Goal: Information Seeking & Learning: Learn about a topic

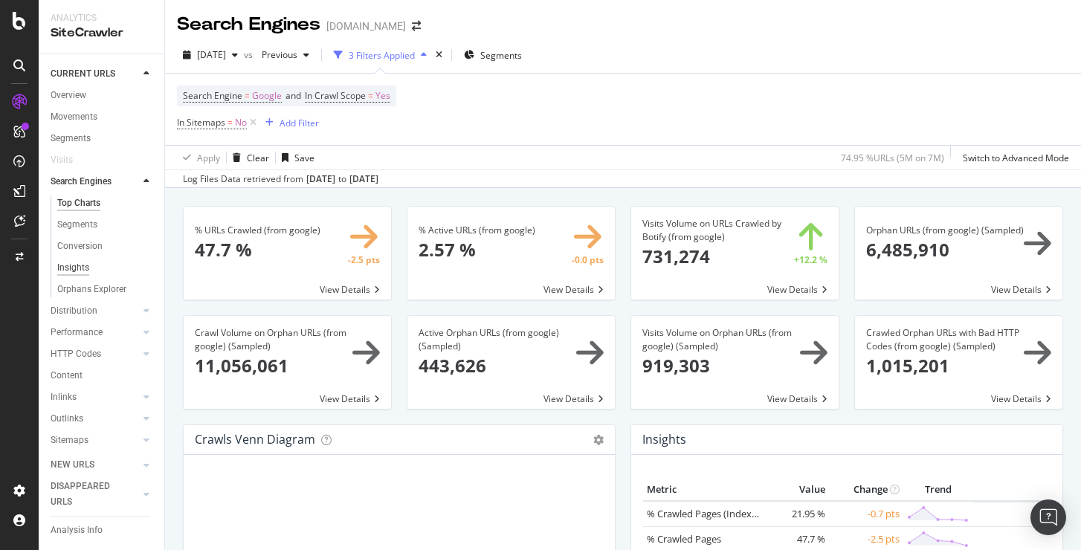
click at [68, 273] on div "Insights" at bounding box center [73, 268] width 32 height 16
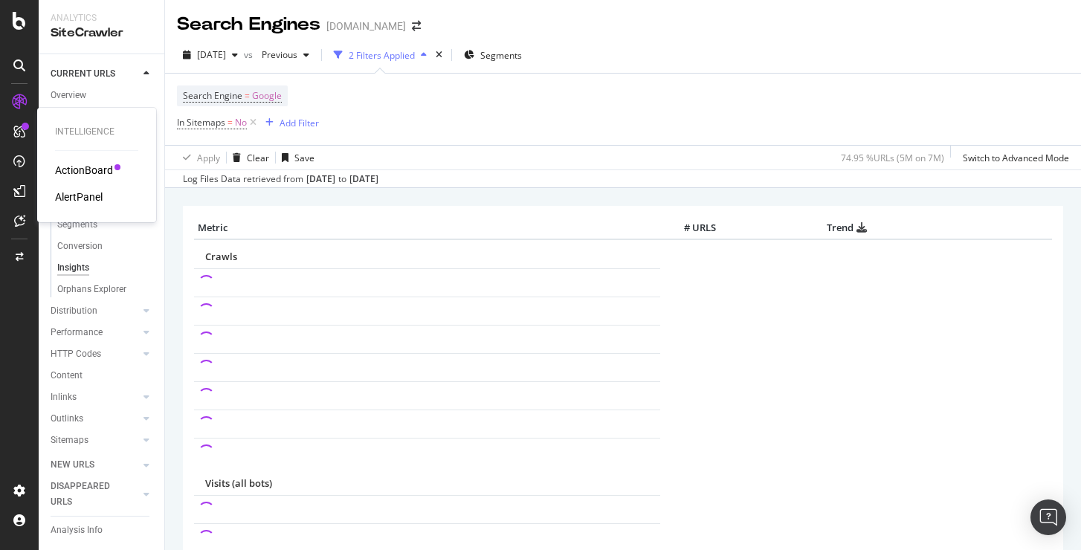
click at [69, 164] on div "ActionBoard" at bounding box center [84, 170] width 58 height 15
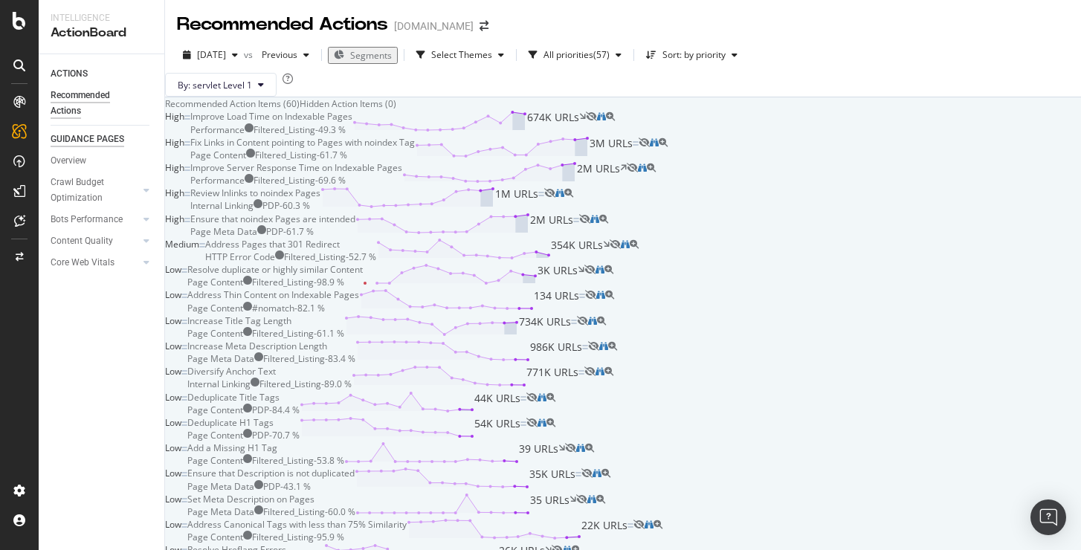
click at [97, 141] on div "GUIDANCE PAGES" at bounding box center [88, 140] width 74 height 16
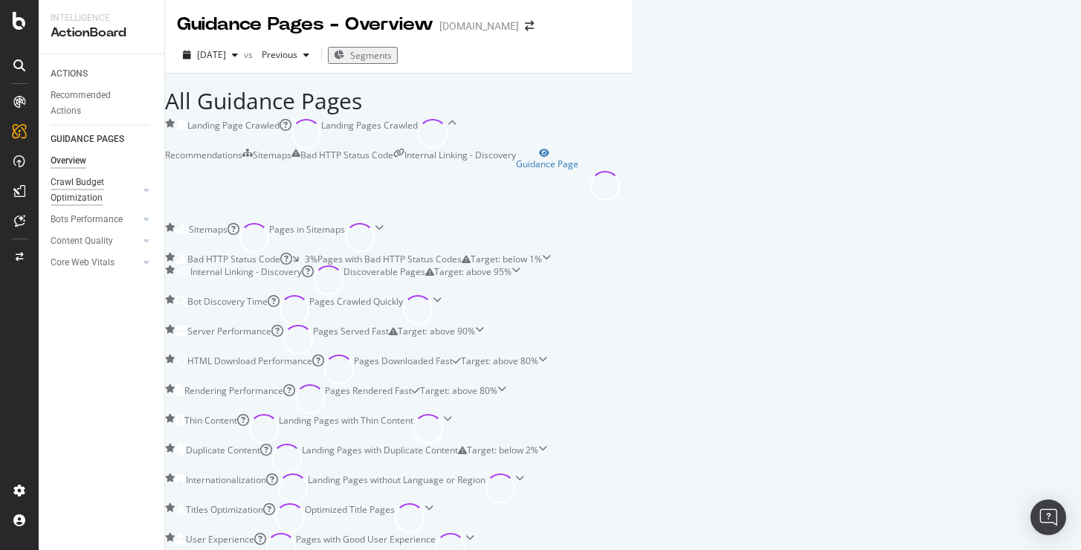
click at [88, 190] on div "Crawl Budget Optimization" at bounding box center [90, 190] width 78 height 31
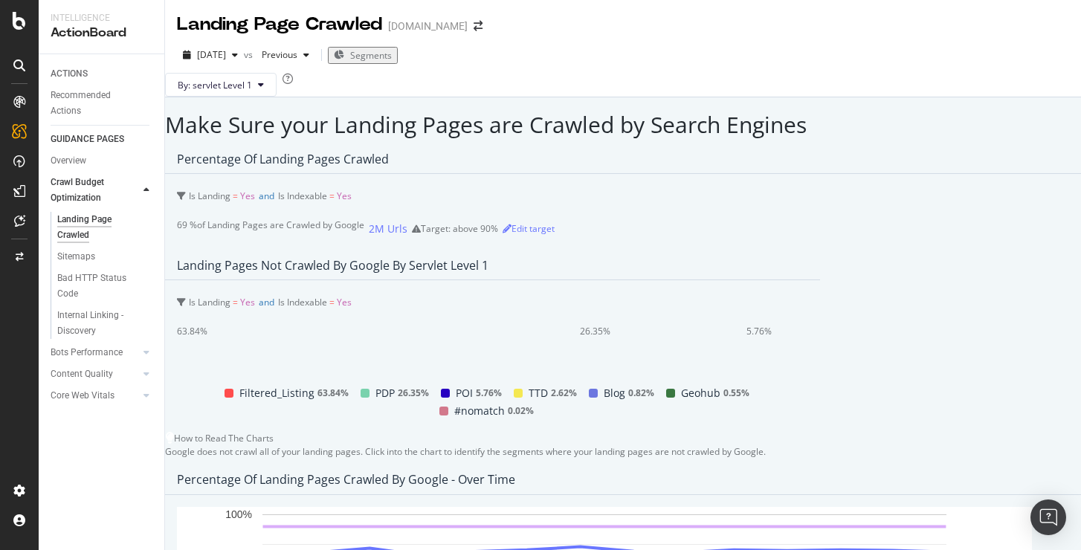
click at [602, 61] on div "[DATE] vs Previous Segments" at bounding box center [623, 58] width 916 height 30
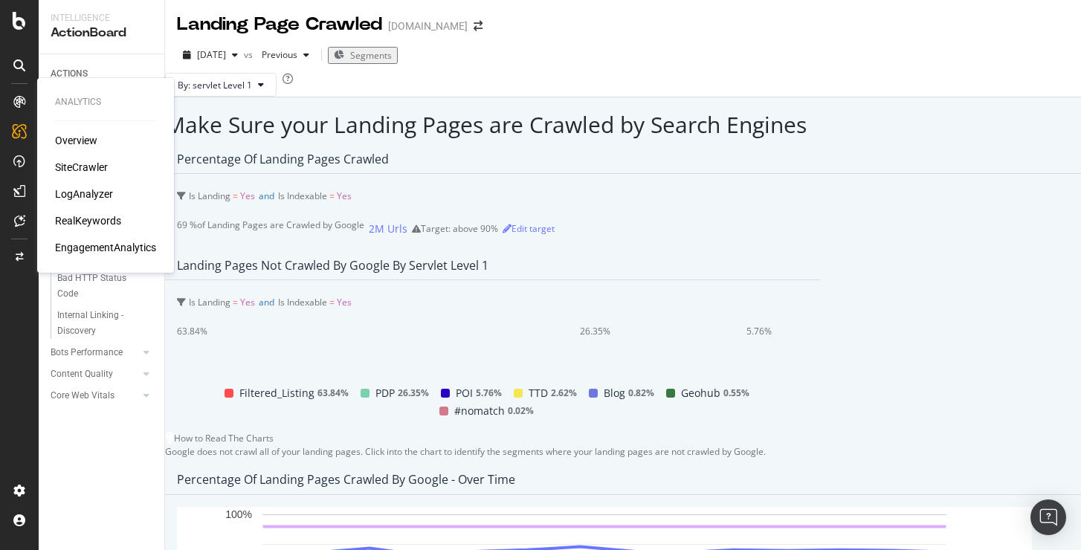
click at [95, 198] on div "LogAnalyzer" at bounding box center [84, 194] width 58 height 15
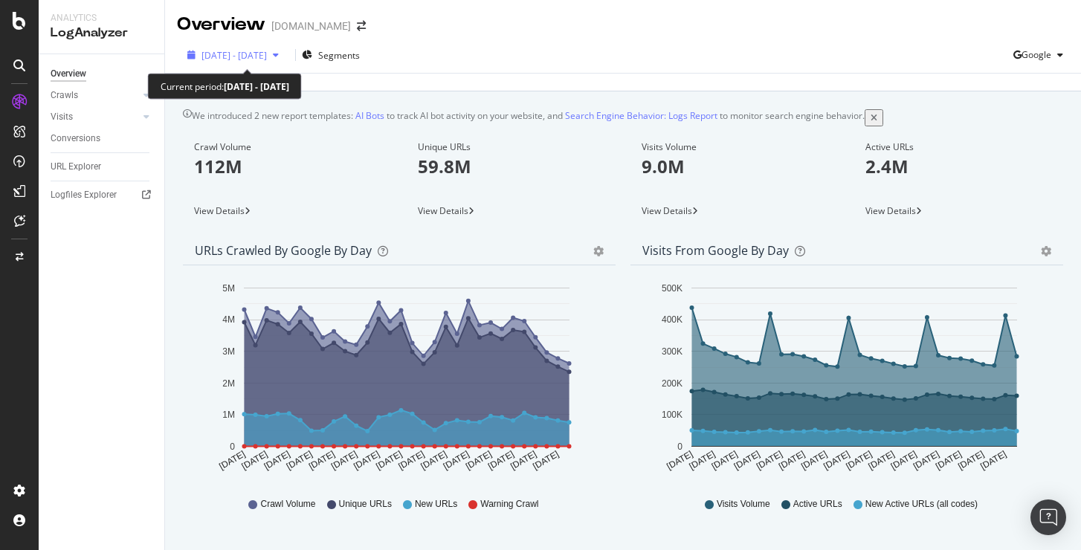
click at [232, 61] on div "[DATE] - [DATE]" at bounding box center [232, 55] width 103 height 13
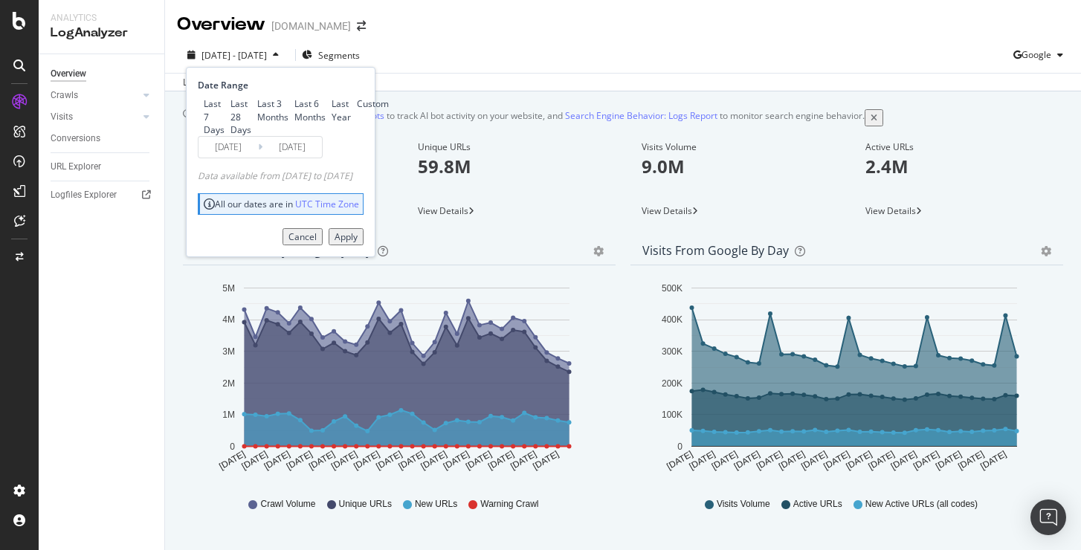
click at [294, 123] on div "Last 6 Months" at bounding box center [309, 109] width 31 height 25
type input "[DATE]"
click at [358, 243] on div "Apply" at bounding box center [346, 236] width 23 height 13
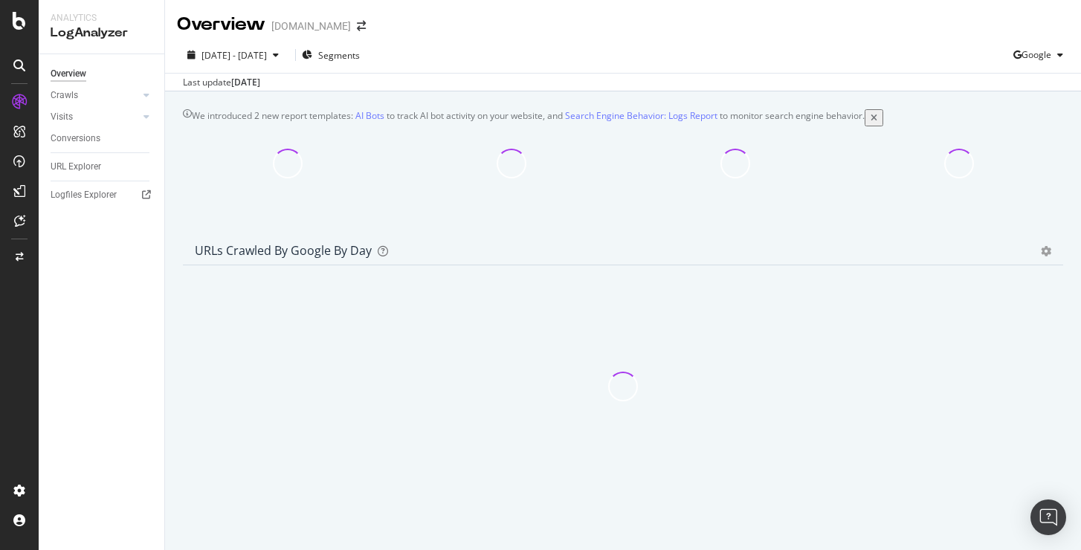
click at [7, 549] on icon "close toast" at bounding box center [3, 556] width 7 height 13
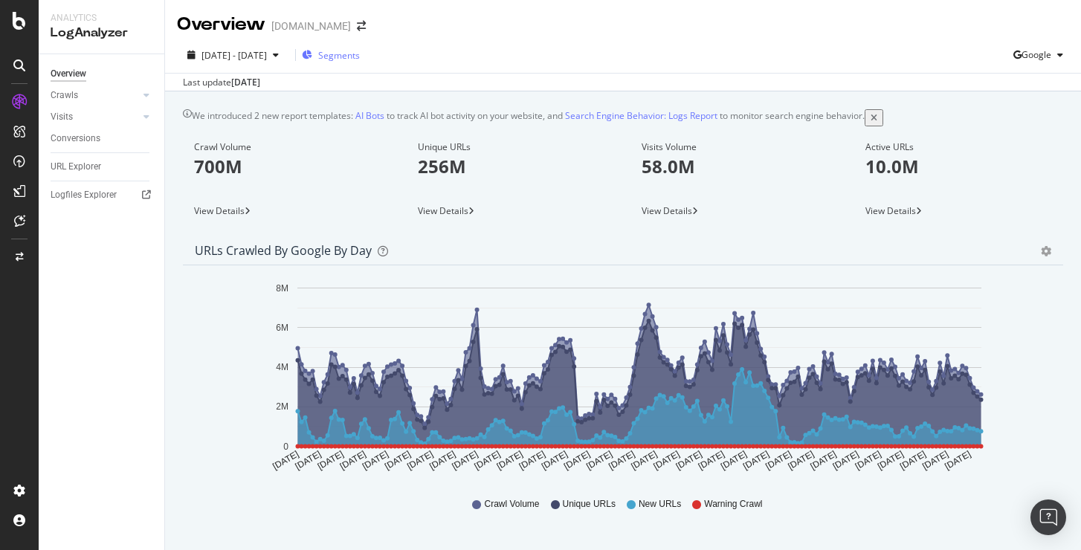
click at [350, 51] on span "Segments" at bounding box center [339, 55] width 42 height 13
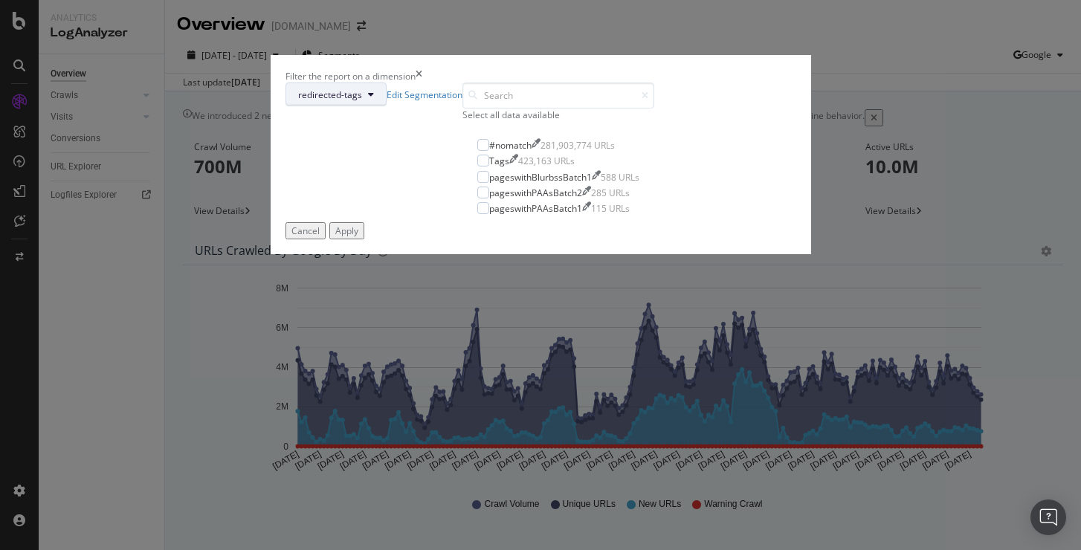
click at [387, 106] on button "redirected-tags" at bounding box center [335, 95] width 101 height 24
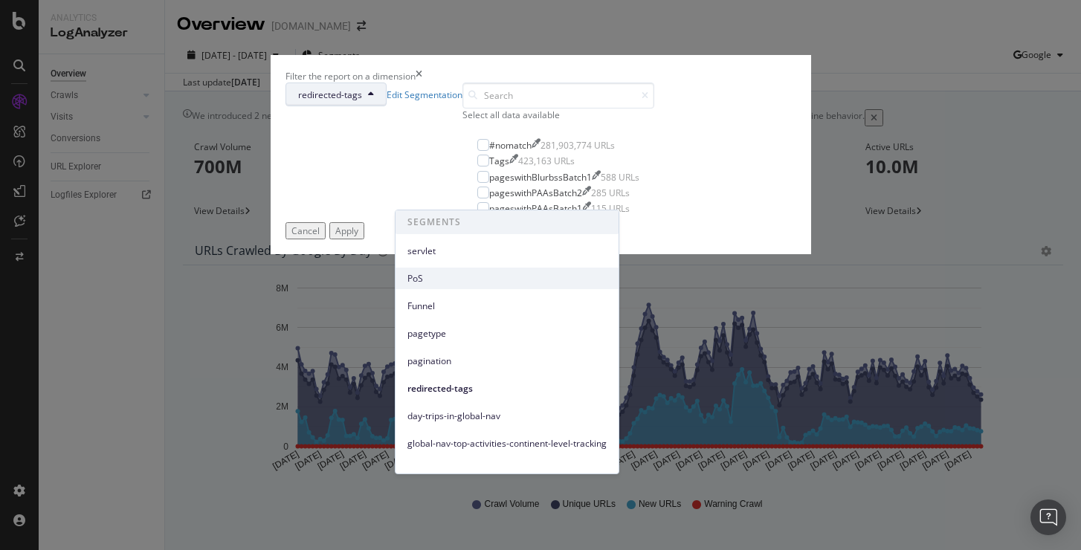
click at [436, 284] on span "PoS" at bounding box center [506, 278] width 199 height 13
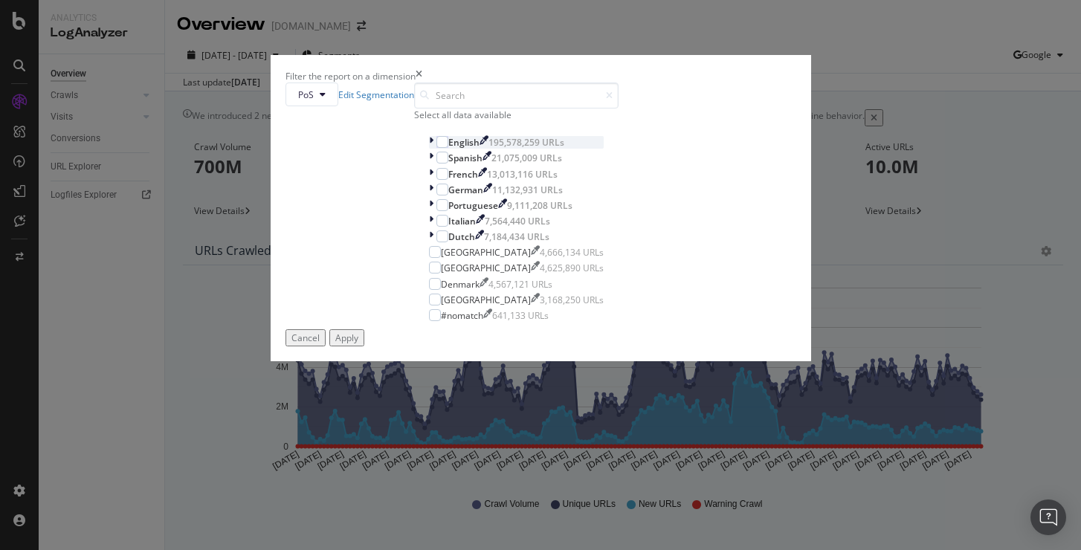
click at [429, 149] on icon "modal" at bounding box center [431, 142] width 4 height 13
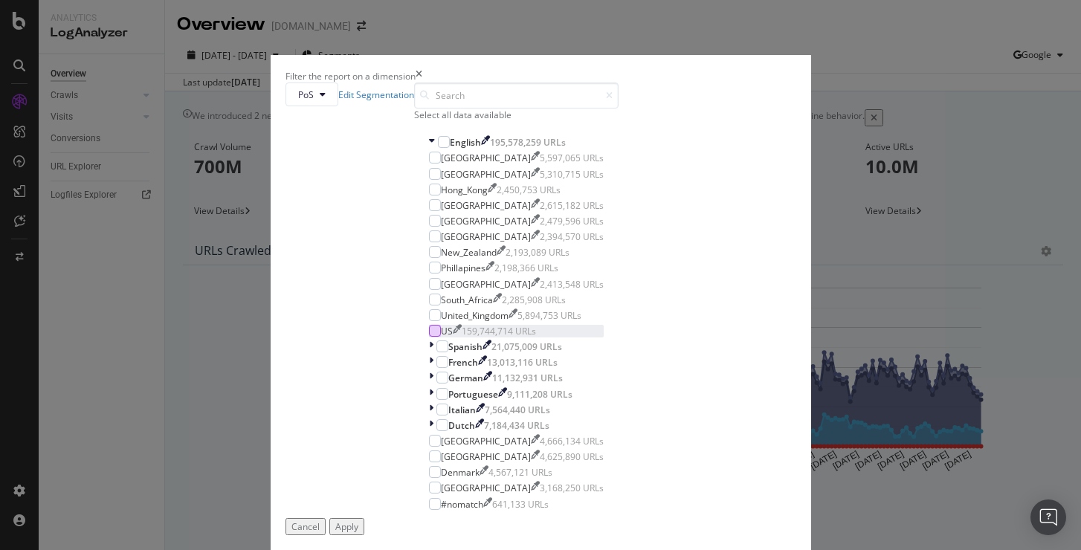
click at [429, 337] on div "modal" at bounding box center [435, 331] width 12 height 12
click at [364, 518] on button "Apply" at bounding box center [346, 526] width 35 height 17
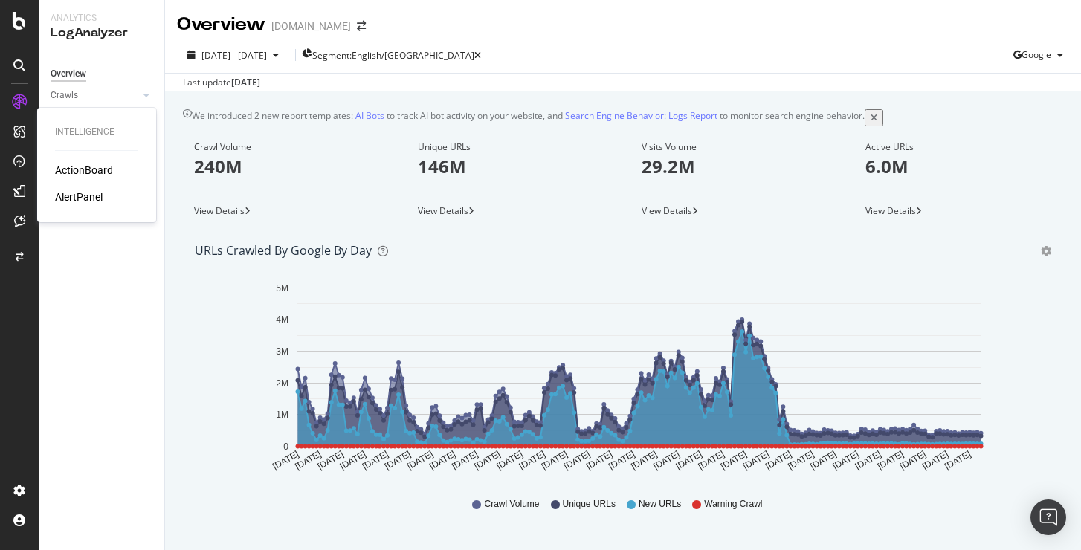
click at [72, 174] on div "ActionBoard" at bounding box center [84, 170] width 58 height 15
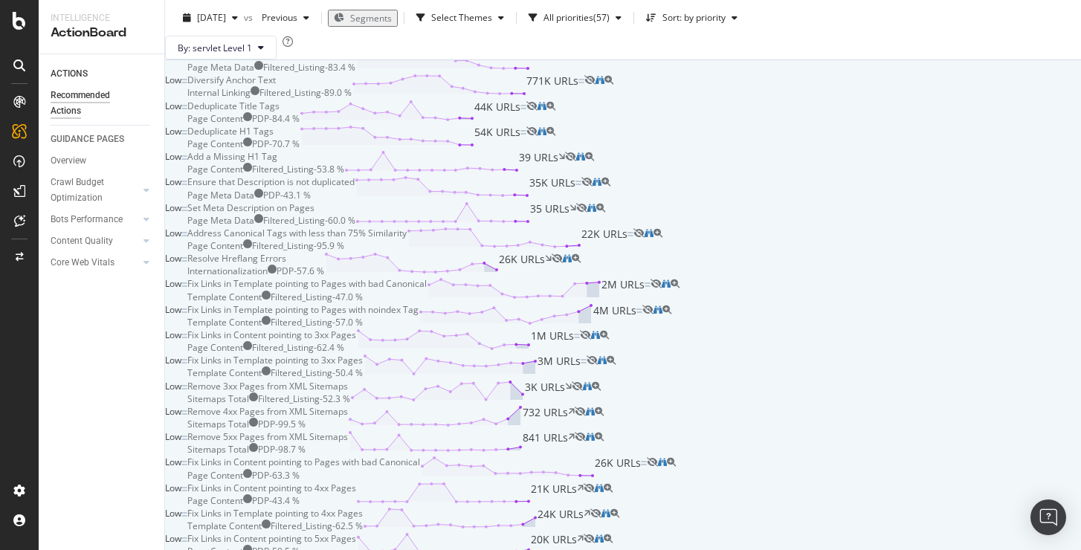
scroll to position [299, 0]
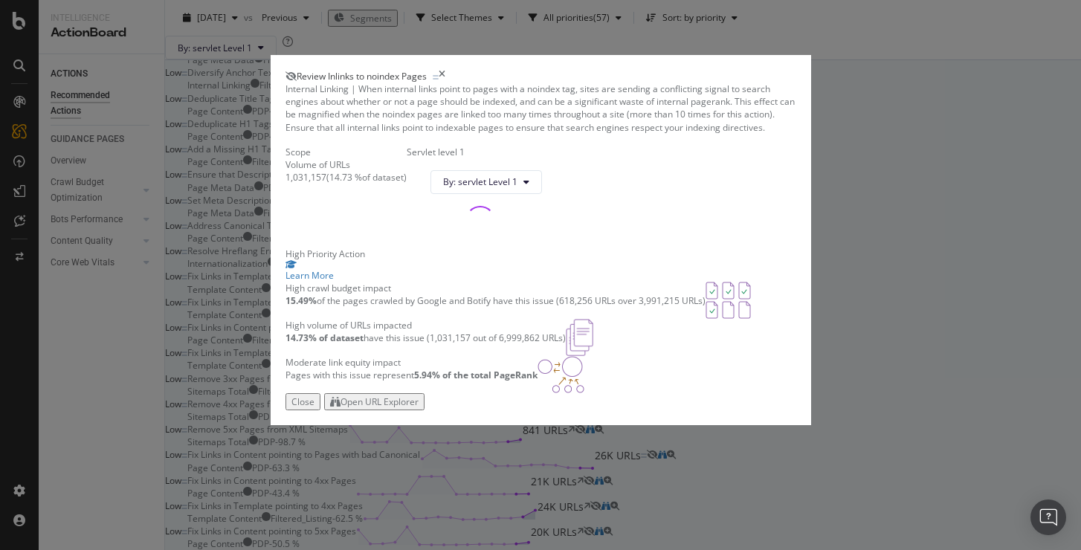
click at [796, 70] on div "Review Inlinks to noindex Pages" at bounding box center [540, 76] width 511 height 13
click at [445, 70] on icon "times" at bounding box center [442, 76] width 7 height 13
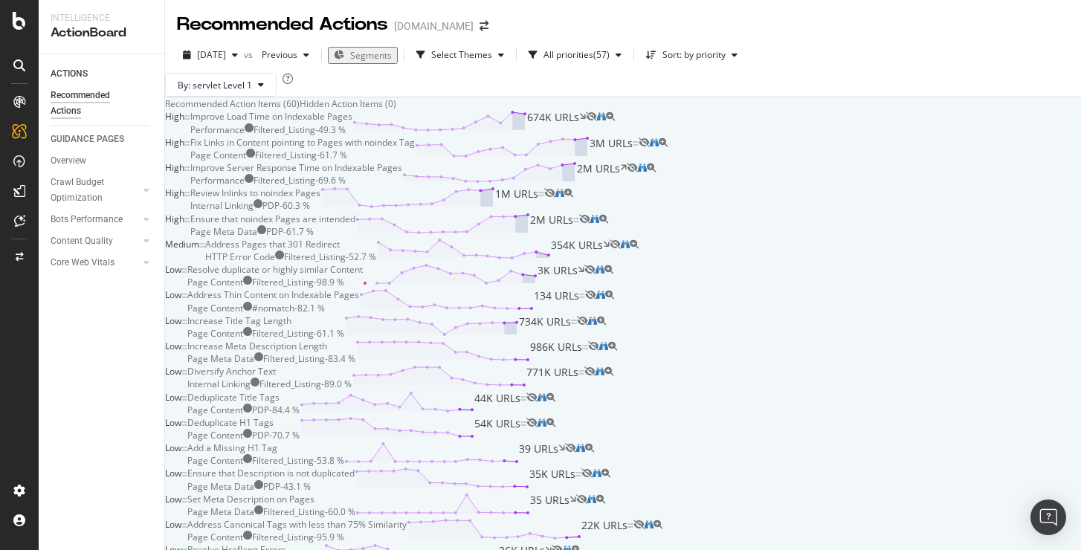
click at [396, 110] on div "Hidden Action Items (0)" at bounding box center [348, 103] width 97 height 13
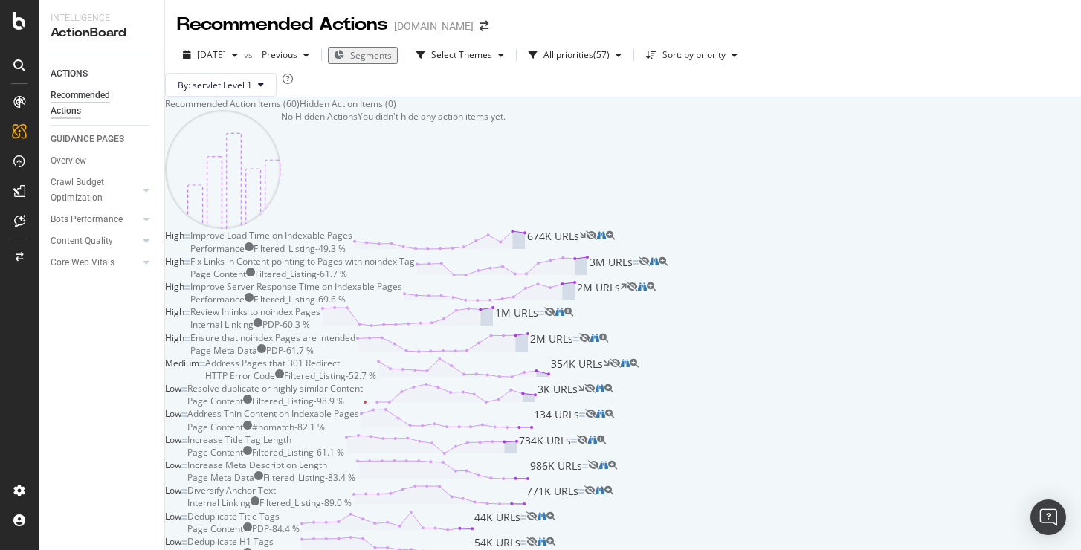
click at [300, 110] on div "Recommended Action Items (60)" at bounding box center [232, 103] width 135 height 13
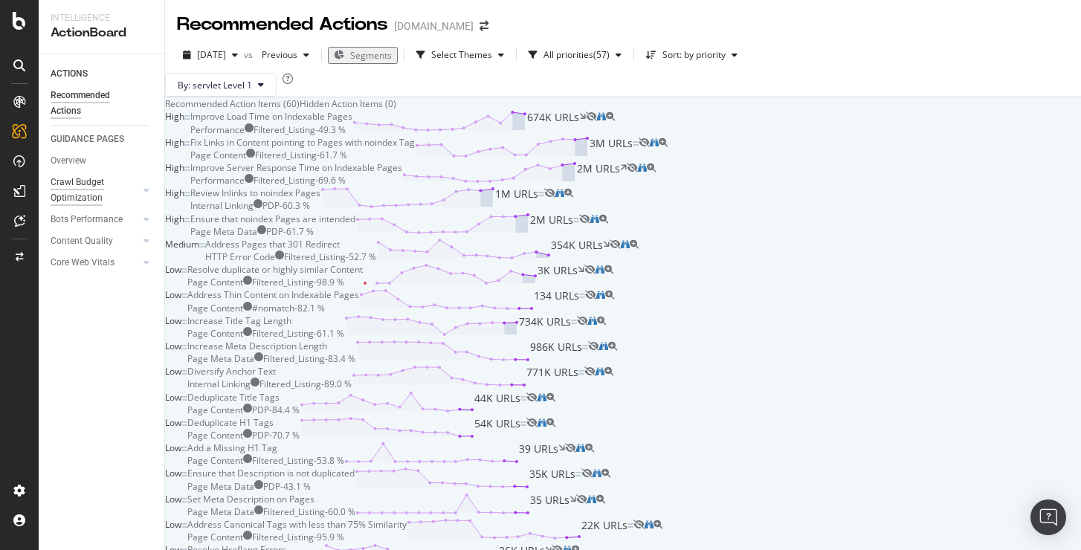
click at [85, 187] on div "Crawl Budget Optimization" at bounding box center [90, 190] width 78 height 31
